Goal: Book appointment/travel/reservation

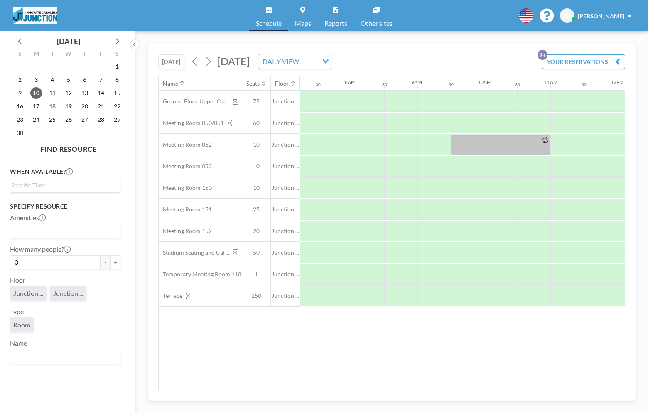
scroll to position [0, 498]
click at [175, 64] on button "[DATE]" at bounding box center [171, 61] width 26 height 15
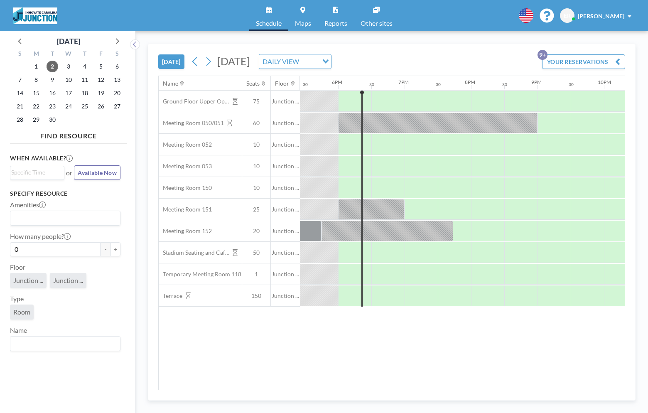
scroll to position [0, 1163]
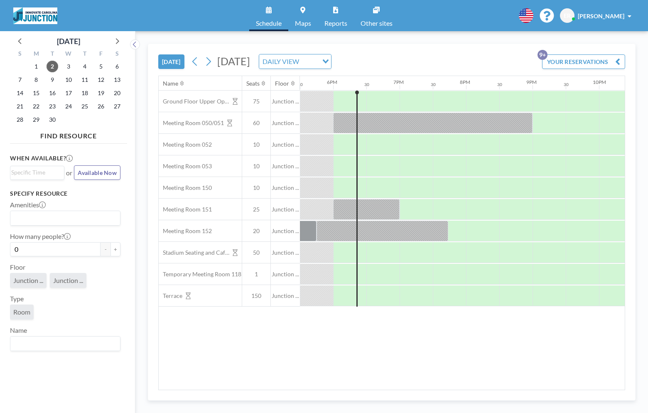
click at [177, 66] on button "[DATE]" at bounding box center [171, 61] width 26 height 15
click at [250, 64] on span "[DATE]" at bounding box center [233, 61] width 33 height 12
click at [102, 76] on span "12" at bounding box center [101, 80] width 12 height 12
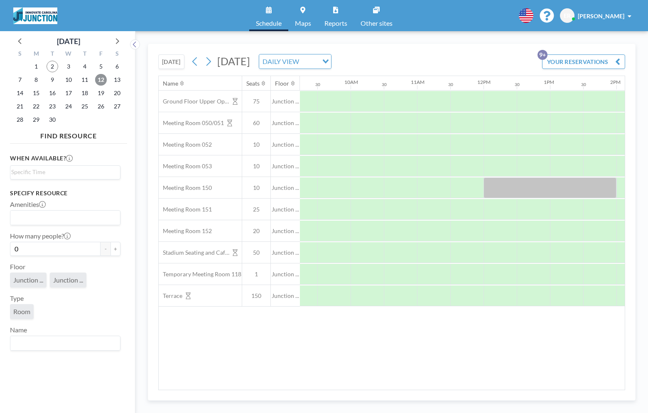
scroll to position [0, 636]
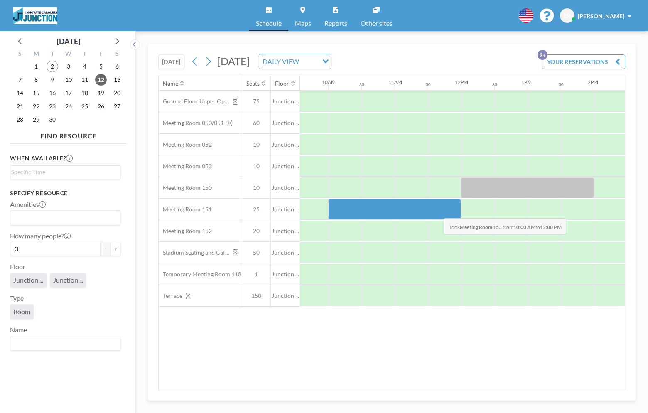
drag, startPoint x: 335, startPoint y: 211, endPoint x: 437, endPoint y: 212, distance: 102.1
click at [437, 212] on div at bounding box center [394, 209] width 133 height 21
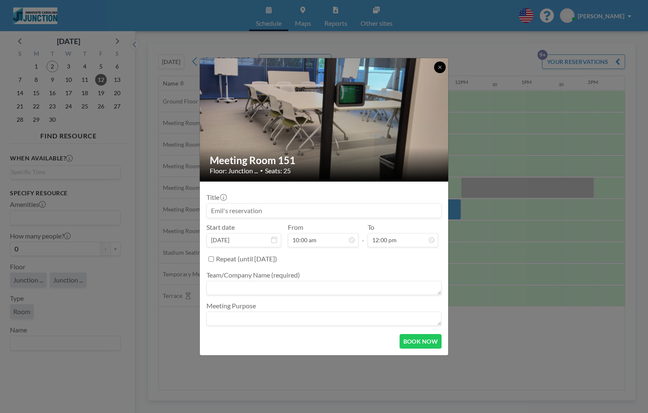
click at [437, 65] on icon at bounding box center [439, 67] width 5 height 5
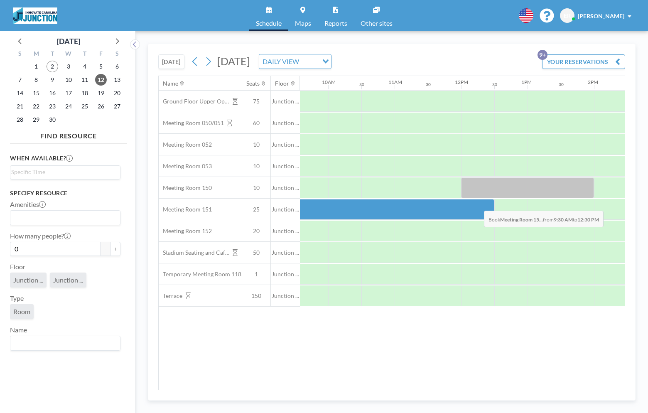
drag, startPoint x: 317, startPoint y: 199, endPoint x: 477, endPoint y: 204, distance: 160.4
click at [477, 204] on div at bounding box center [394, 209] width 199 height 21
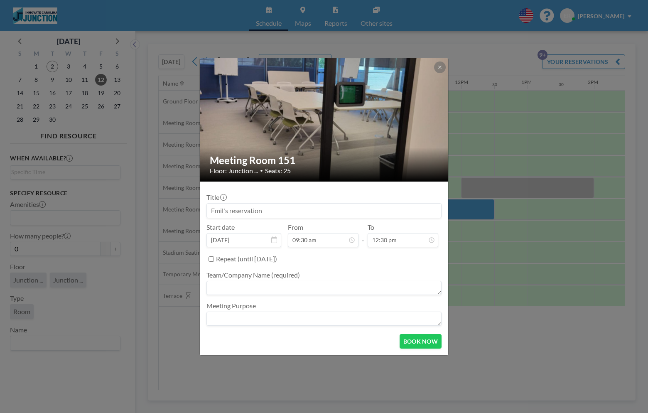
click at [243, 287] on textarea at bounding box center [323, 288] width 235 height 14
type textarea "Launch Board meeting"
click at [411, 341] on button "BOOK NOW" at bounding box center [420, 341] width 42 height 15
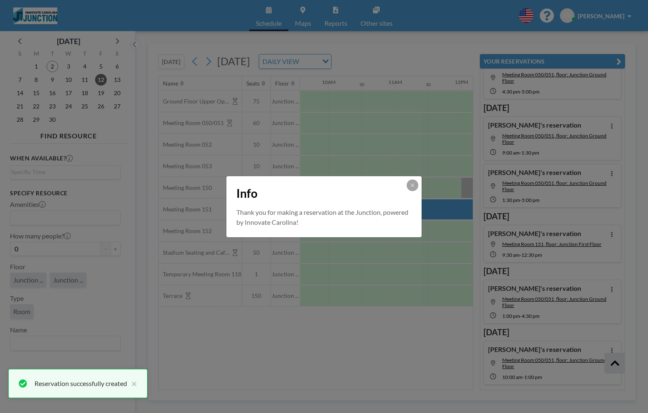
scroll to position [137, 0]
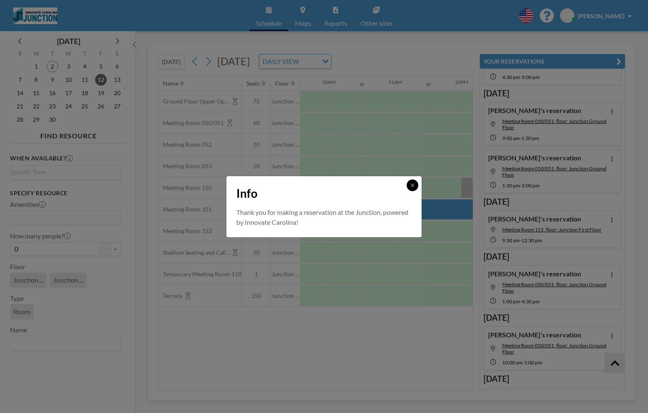
click at [414, 184] on icon at bounding box center [412, 185] width 5 height 5
